Goal: Task Accomplishment & Management: Manage account settings

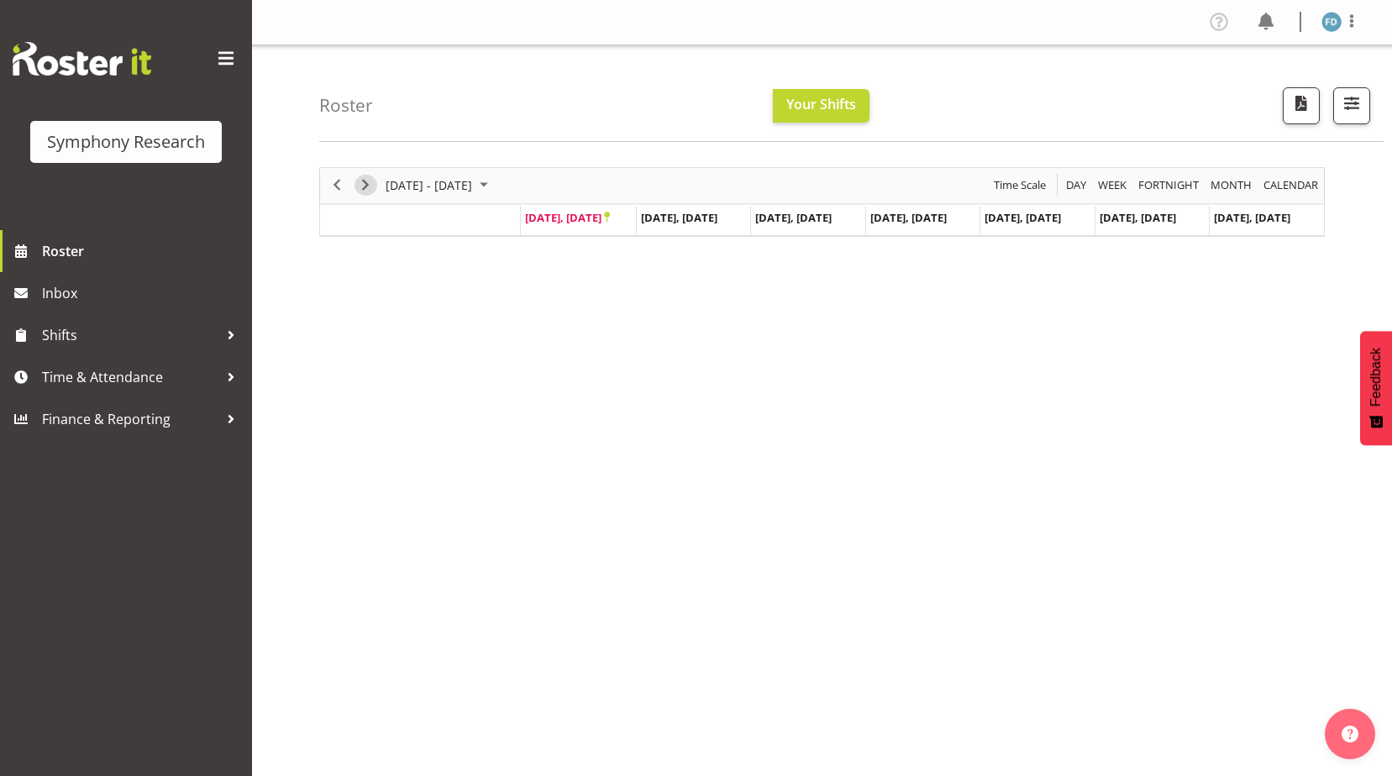
click at [361, 186] on span "Next" at bounding box center [365, 185] width 20 height 21
click at [333, 185] on span "Previous" at bounding box center [337, 185] width 20 height 21
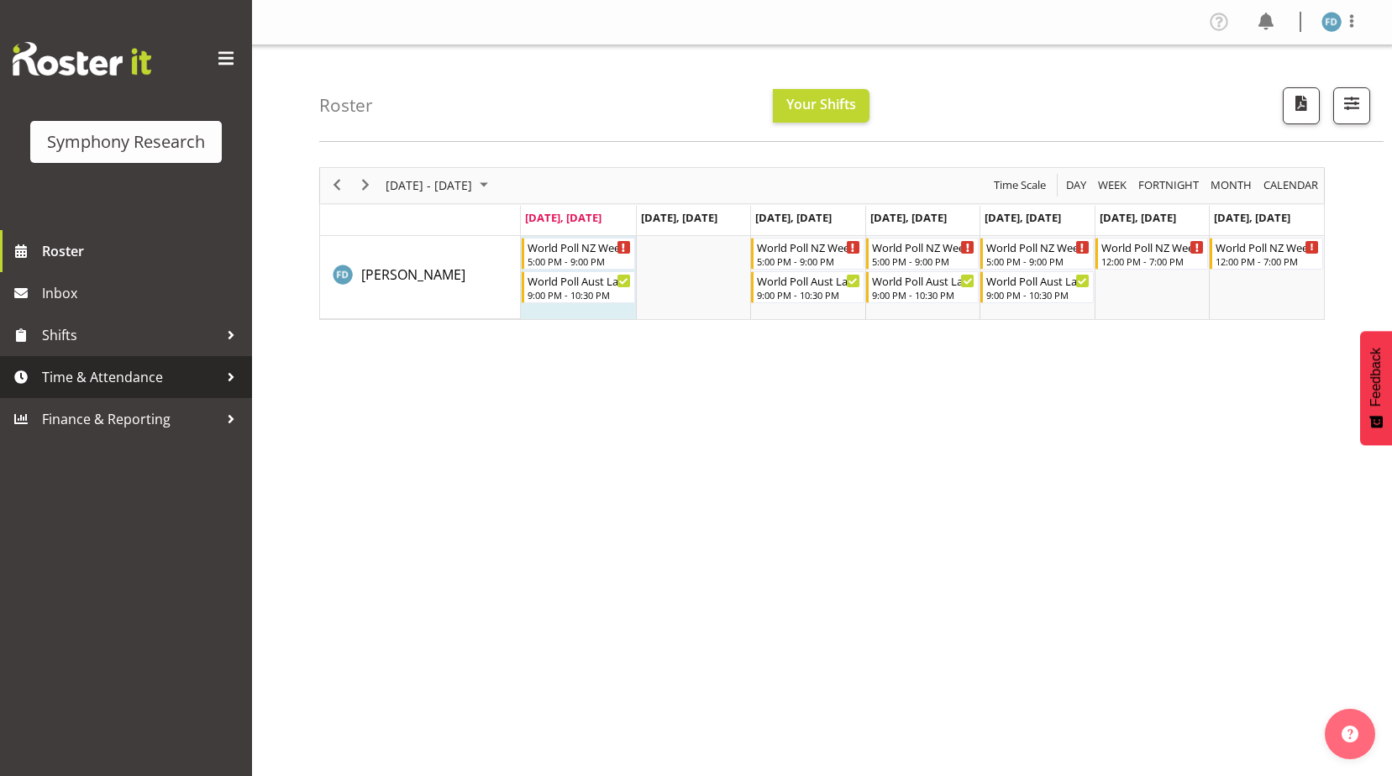
click at [115, 375] on span "Time & Attendance" at bounding box center [130, 376] width 176 height 25
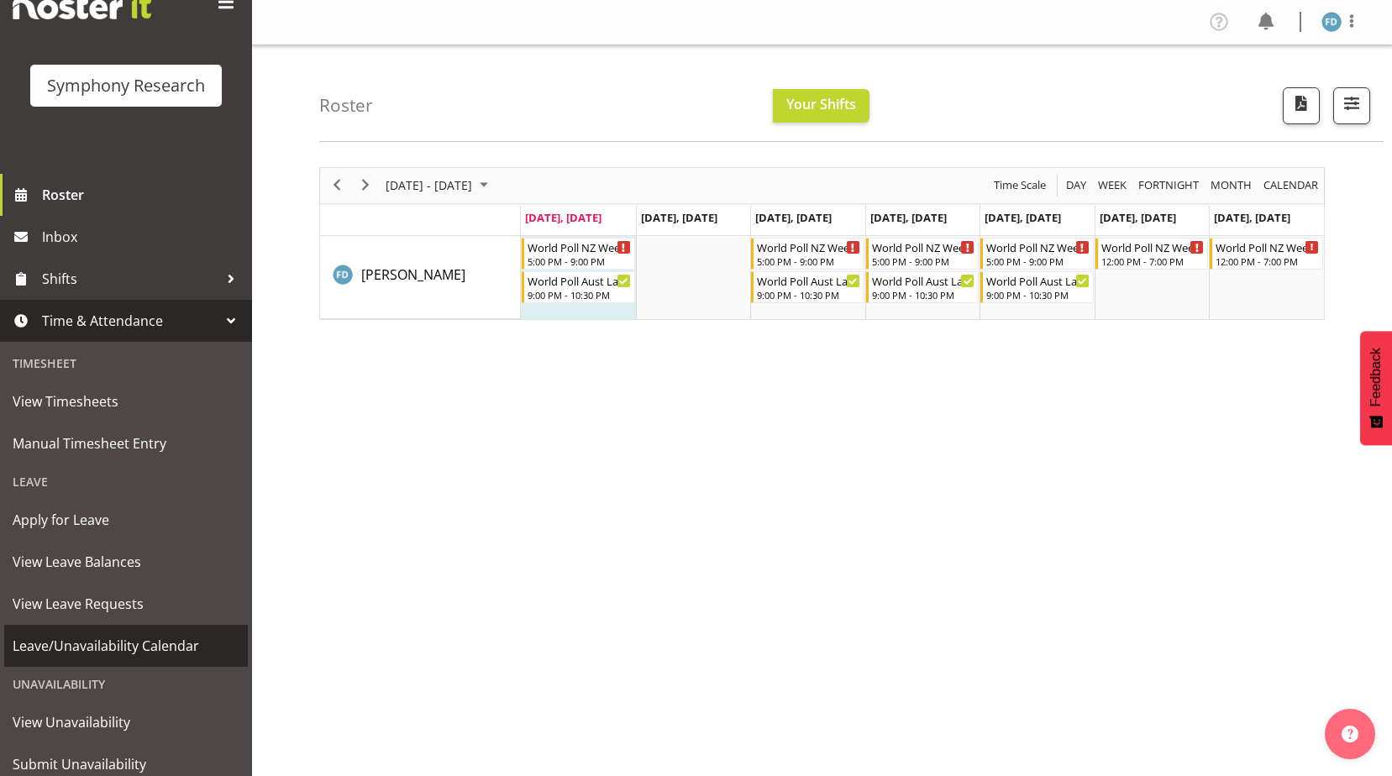
scroll to position [112, 0]
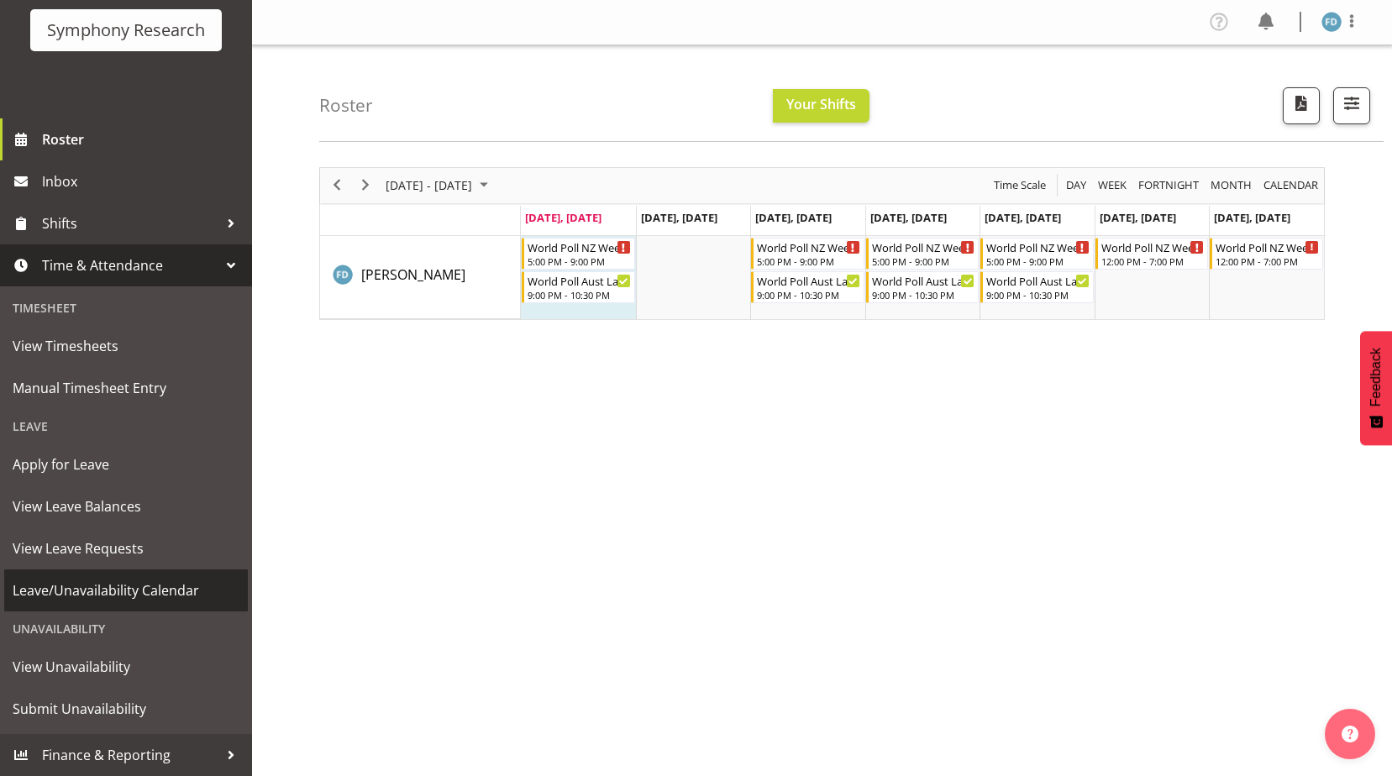
click at [111, 585] on span "Leave/Unavailability Calendar" at bounding box center [126, 590] width 227 height 25
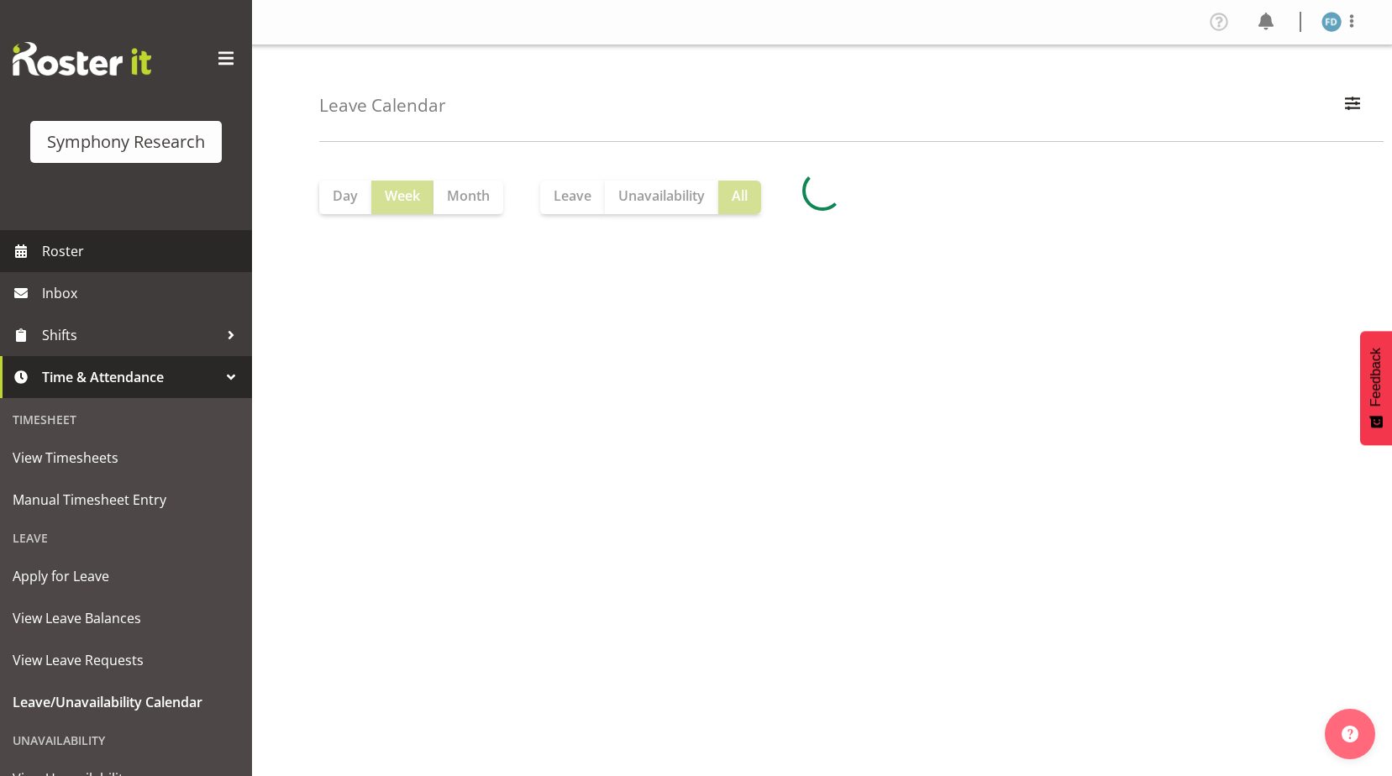
click at [58, 249] on span "Roster" at bounding box center [143, 251] width 202 height 25
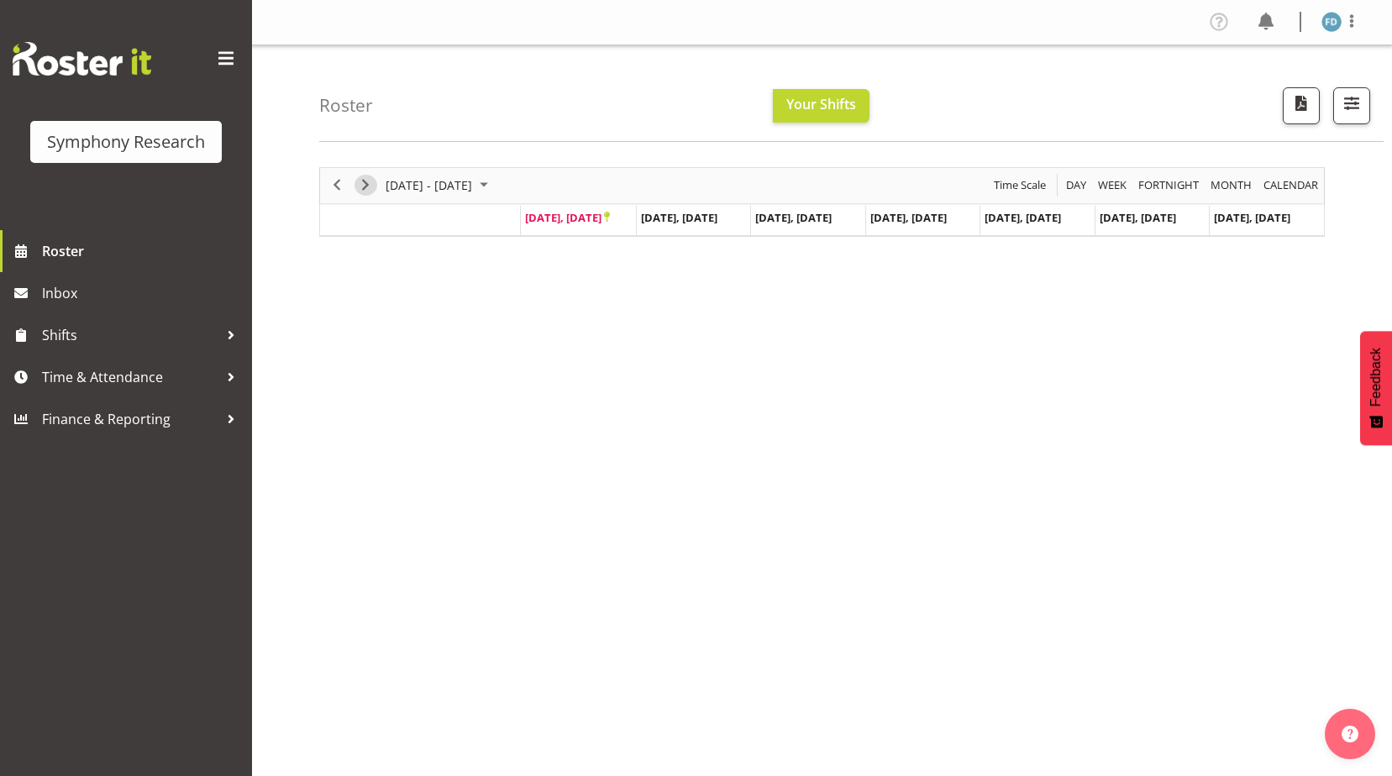
click at [362, 181] on span "Next" at bounding box center [365, 185] width 20 height 21
click at [67, 328] on span "Shifts" at bounding box center [130, 334] width 176 height 25
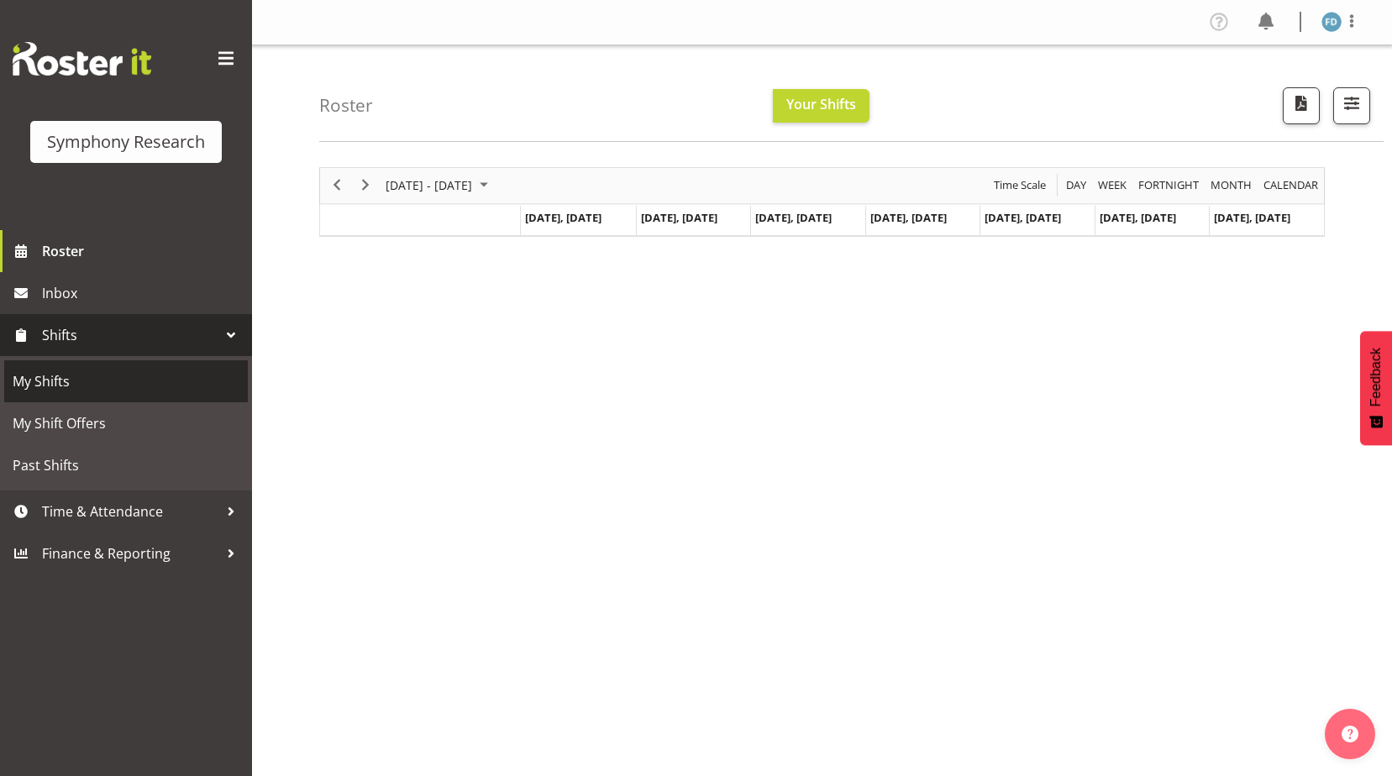
click at [26, 380] on span "My Shifts" at bounding box center [126, 381] width 227 height 25
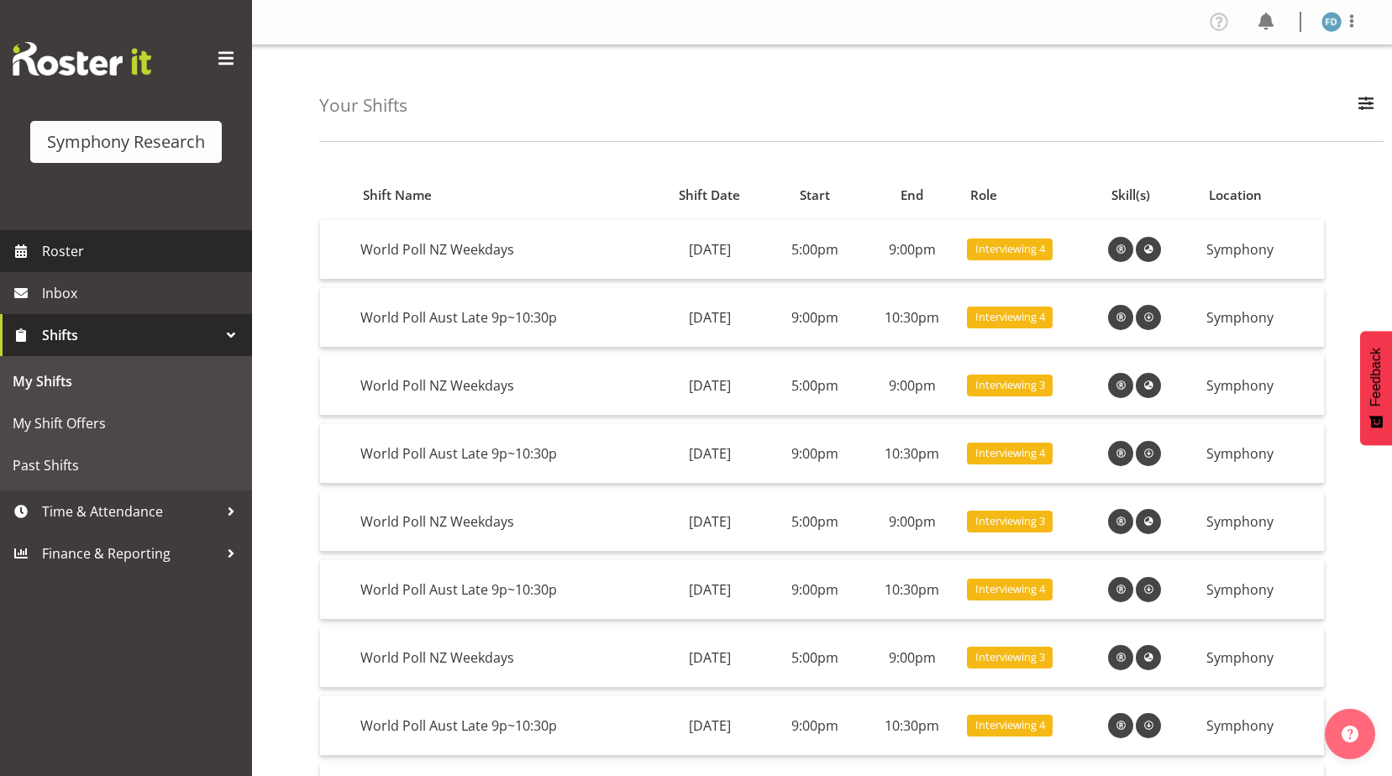
click at [63, 240] on span "Roster" at bounding box center [143, 251] width 202 height 25
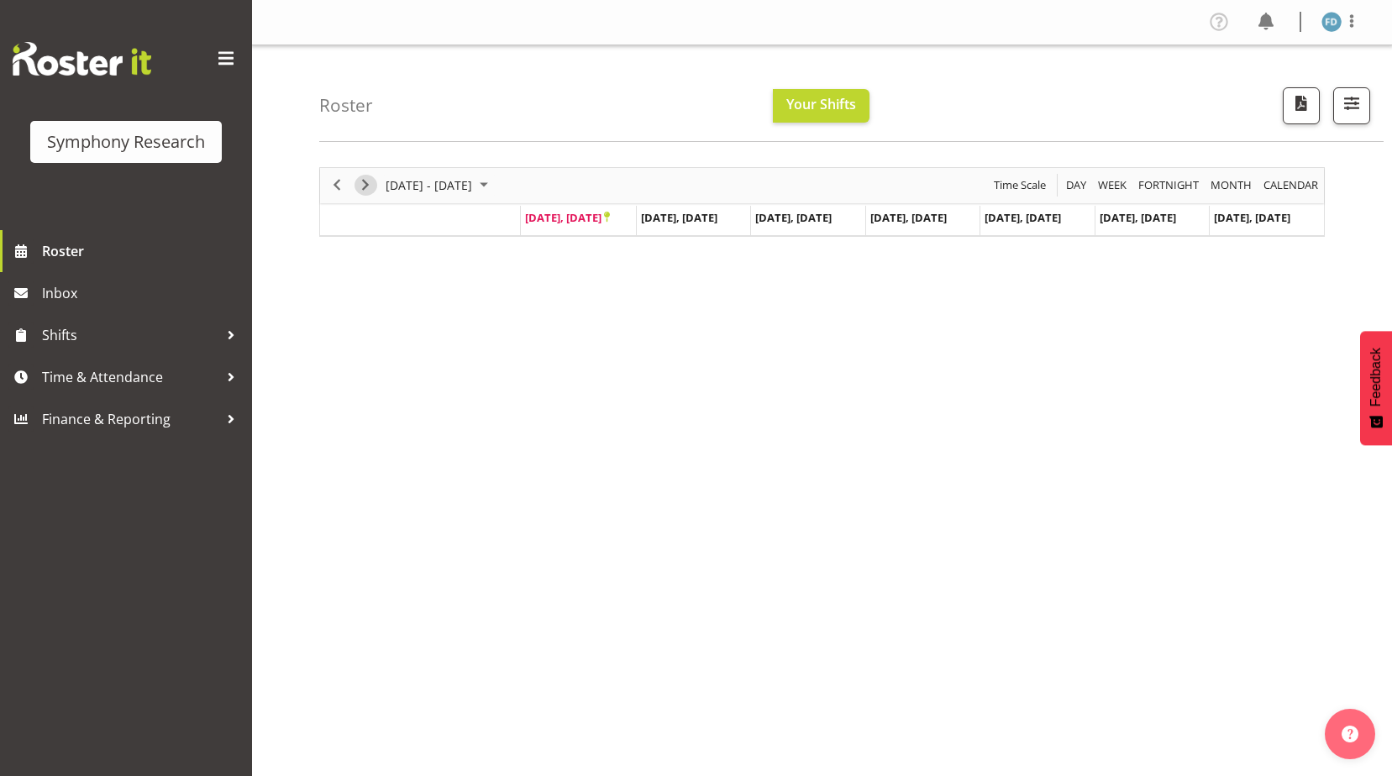
click at [368, 194] on span "Next" at bounding box center [365, 185] width 20 height 21
click at [334, 184] on span "Previous" at bounding box center [337, 185] width 20 height 21
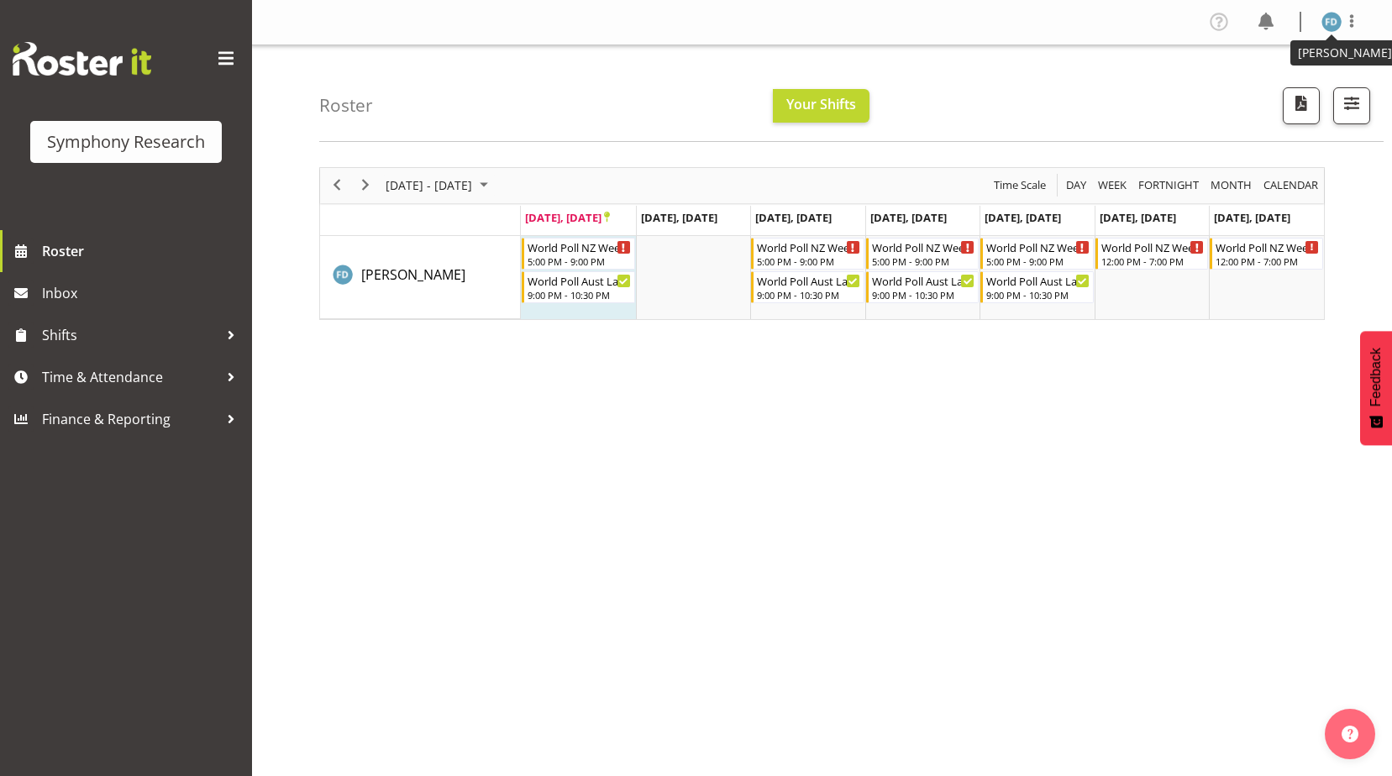
click at [1327, 22] on img at bounding box center [1331, 22] width 20 height 20
click at [1260, 79] on link "Log Out" at bounding box center [1280, 88] width 161 height 30
